Goal: Task Accomplishment & Management: Manage account settings

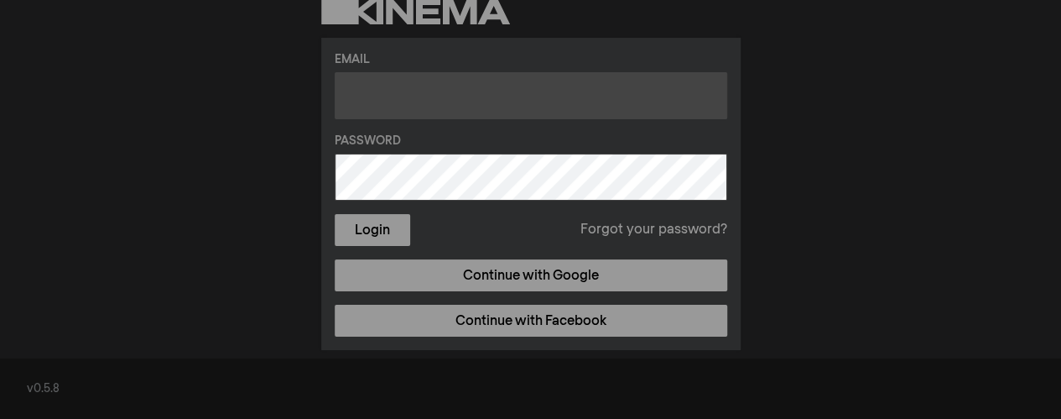
click at [421, 99] on input "text" at bounding box center [531, 95] width 393 height 47
drag, startPoint x: 554, startPoint y: 95, endPoint x: 324, endPoint y: 78, distance: 230.5
click at [324, 78] on div "Email jonathan.henwood@gmail.com Password Login Forgot your password? Continue …" at bounding box center [530, 194] width 419 height 313
type input "npspdsociety@gmail.com"
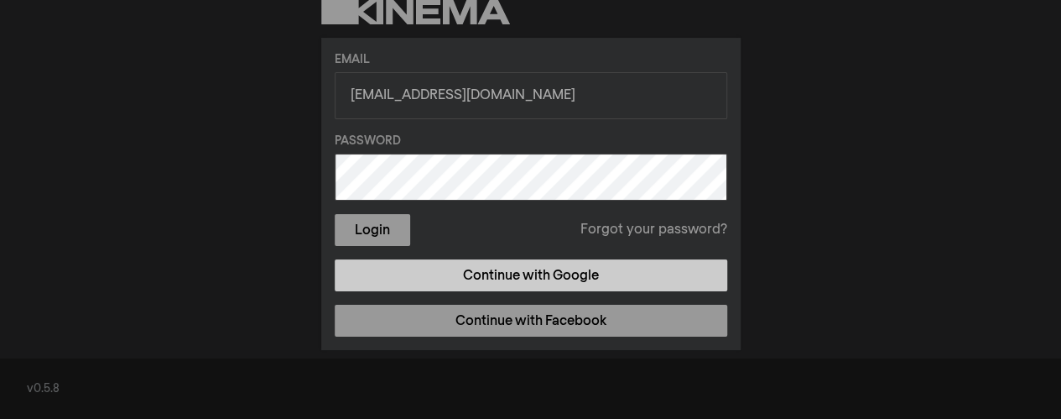
click at [529, 281] on link "Continue with Google" at bounding box center [531, 275] width 393 height 32
